Goal: Task Accomplishment & Management: Complete application form

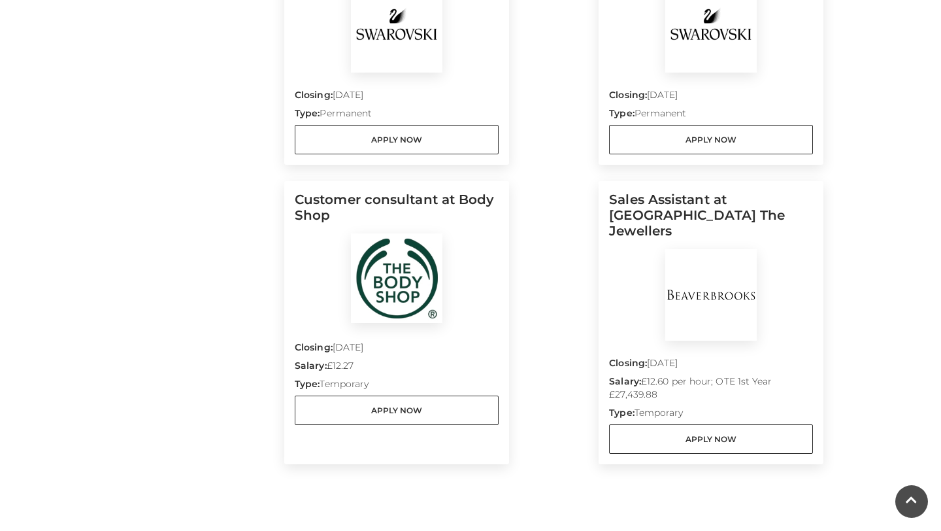
scroll to position [1081, 0]
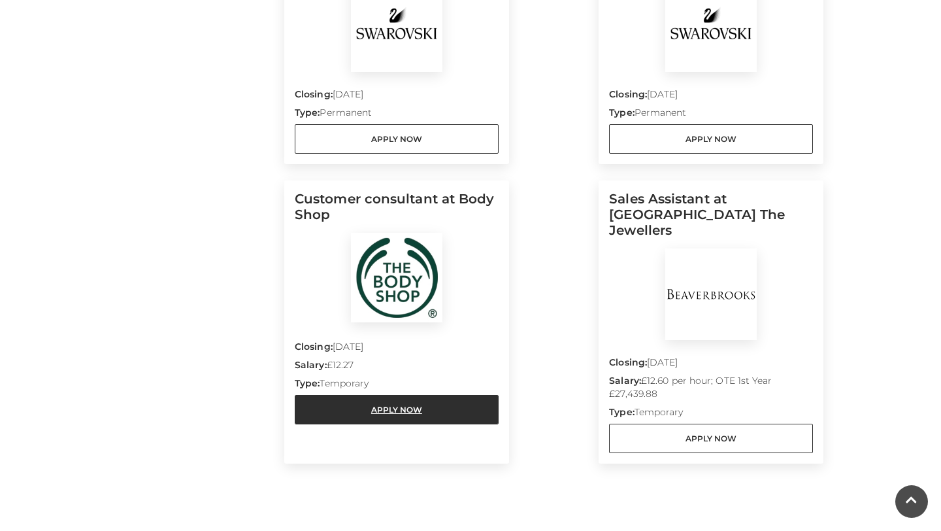
click at [431, 407] on link "Apply Now" at bounding box center [397, 409] width 204 height 29
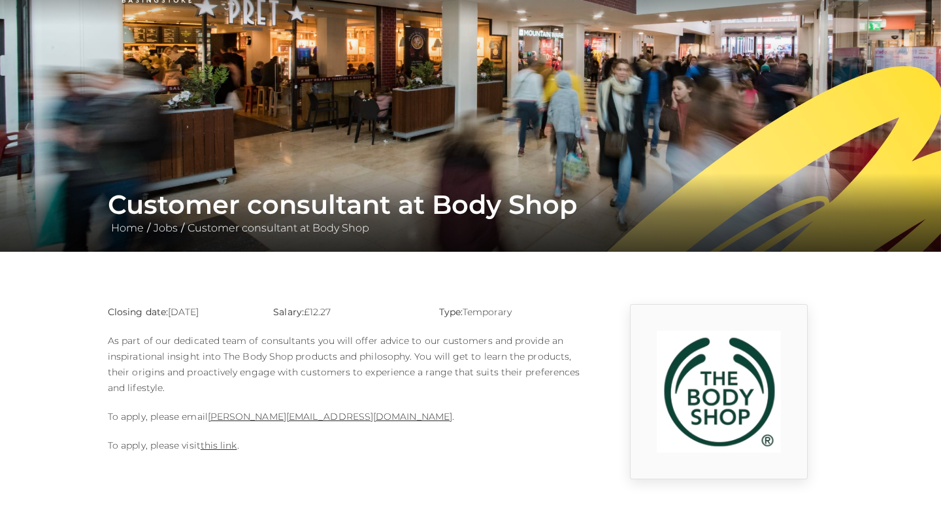
scroll to position [111, 0]
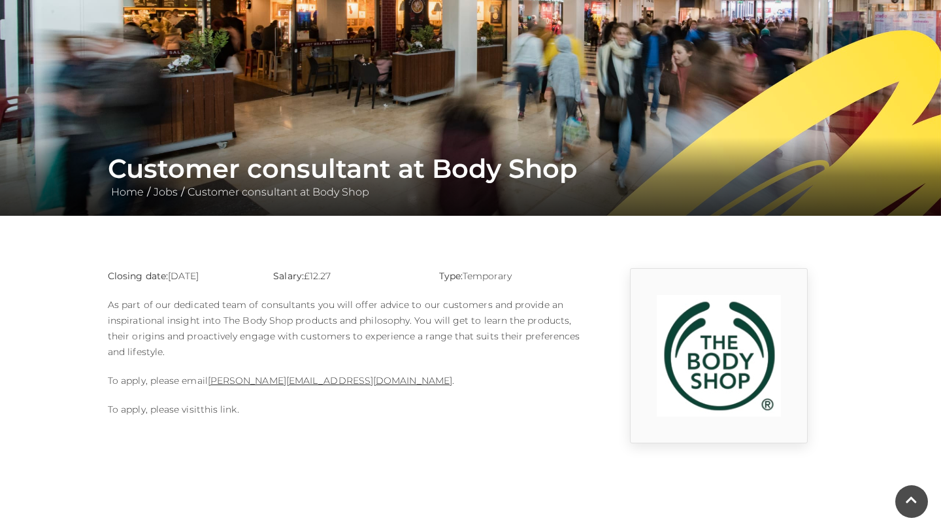
click at [222, 412] on link "this link" at bounding box center [219, 409] width 37 height 12
